Goal: Register for event/course

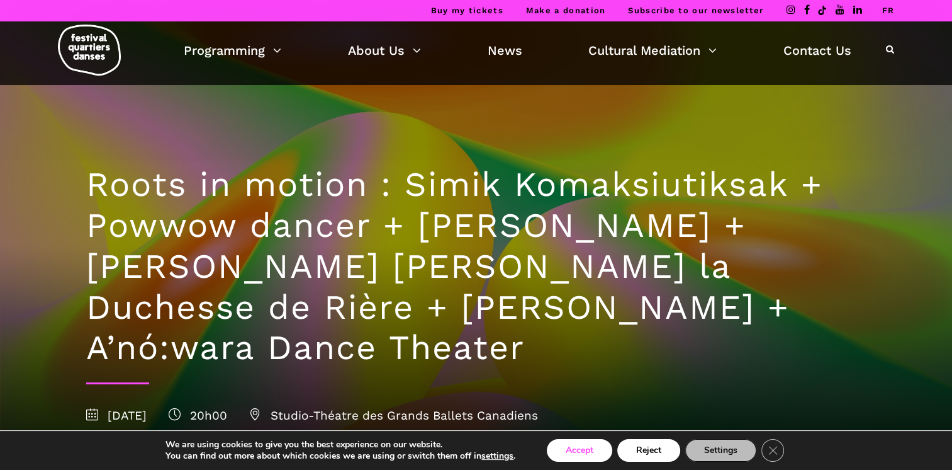
click at [587, 444] on button "Accept" at bounding box center [579, 450] width 65 height 23
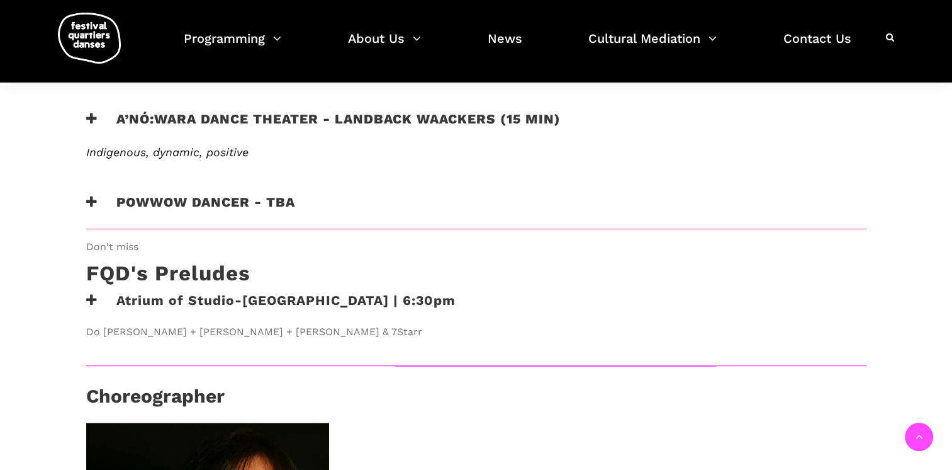
scroll to position [1333, 0]
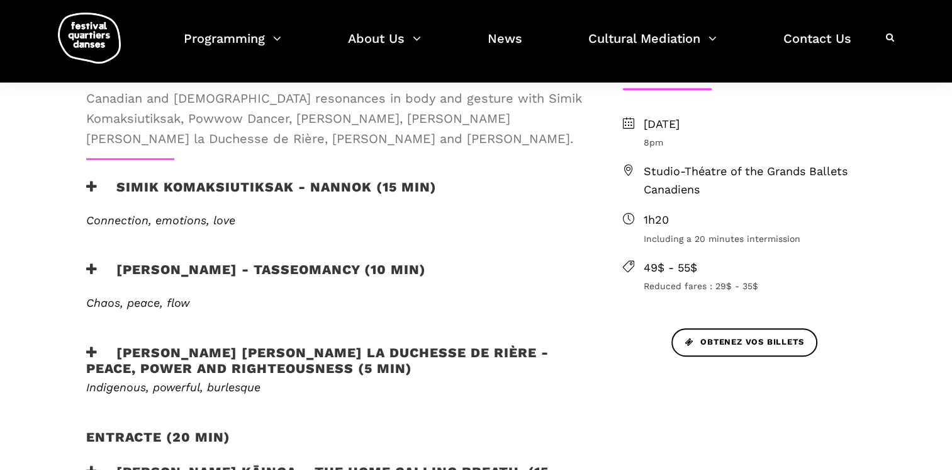
scroll to position [76, 0]
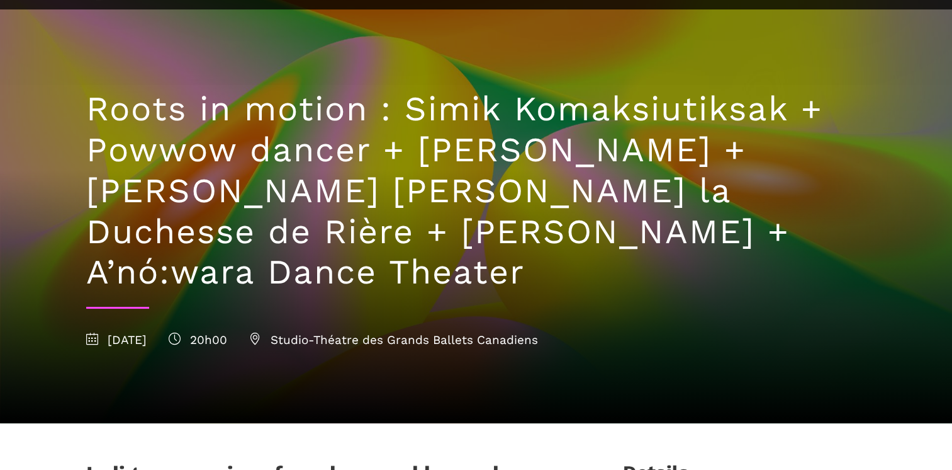
click at [487, 332] on span "Studio-Théatre des Grands Ballets Canadiens" at bounding box center [393, 339] width 289 height 14
click at [373, 332] on span "Studio-Théatre des Grands Ballets Canadiens" at bounding box center [393, 339] width 289 height 14
drag, startPoint x: 360, startPoint y: 310, endPoint x: 363, endPoint y: 296, distance: 14.1
click at [363, 296] on div "Roots in motion : Simik Komaksiutiksak + Powwow dancer + Marshall Diabo + Lou L…" at bounding box center [477, 215] width 806 height 413
click at [362, 332] on span "Studio-Théatre des Grands Ballets Canadiens" at bounding box center [393, 339] width 289 height 14
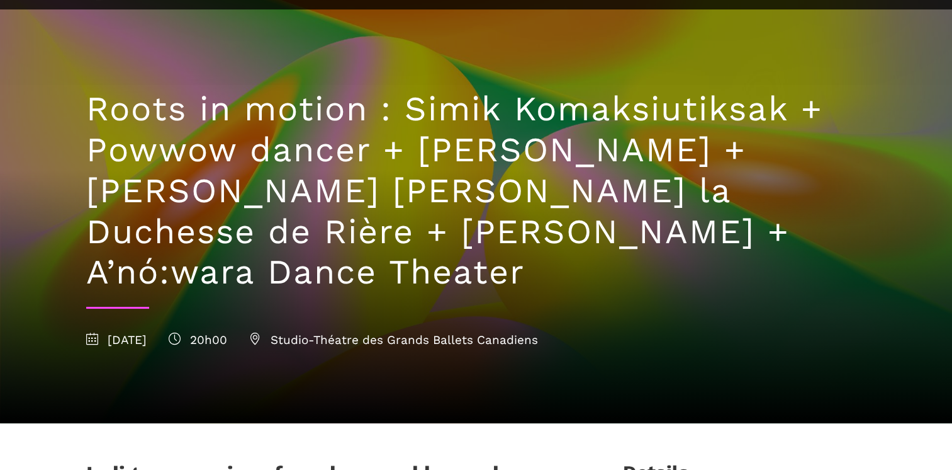
click at [362, 332] on span "Studio-Théatre des Grands Ballets Canadiens" at bounding box center [393, 339] width 289 height 14
click at [751, 157] on h1 "Roots in motion : Simik Komaksiutiksak + Powwow dancer + [PERSON_NAME] + [PERSO…" at bounding box center [476, 191] width 781 height 204
